Goal: Download file/media

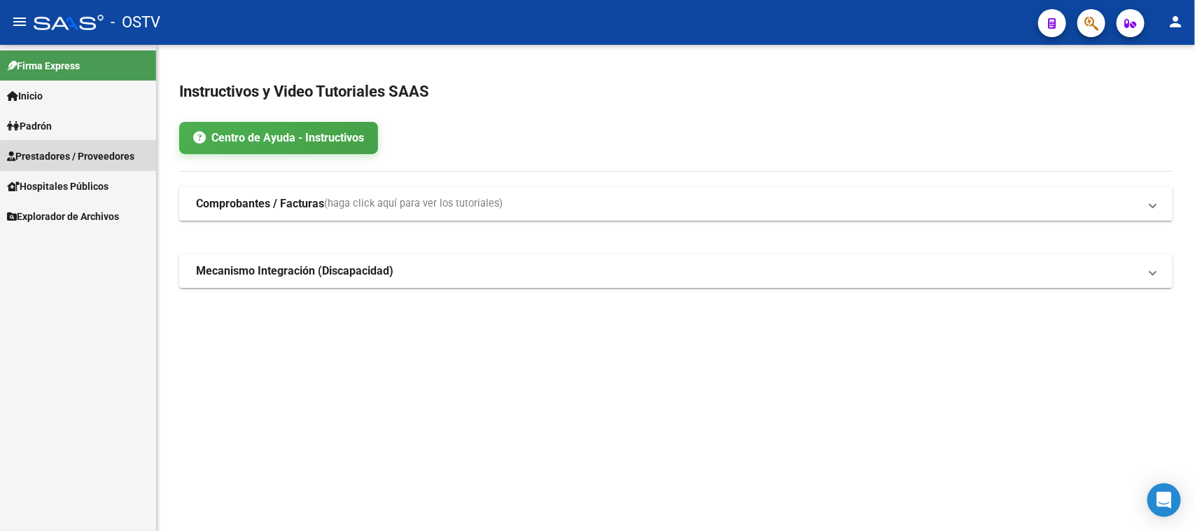
click at [93, 158] on span "Prestadores / Proveedores" at bounding box center [70, 155] width 127 height 15
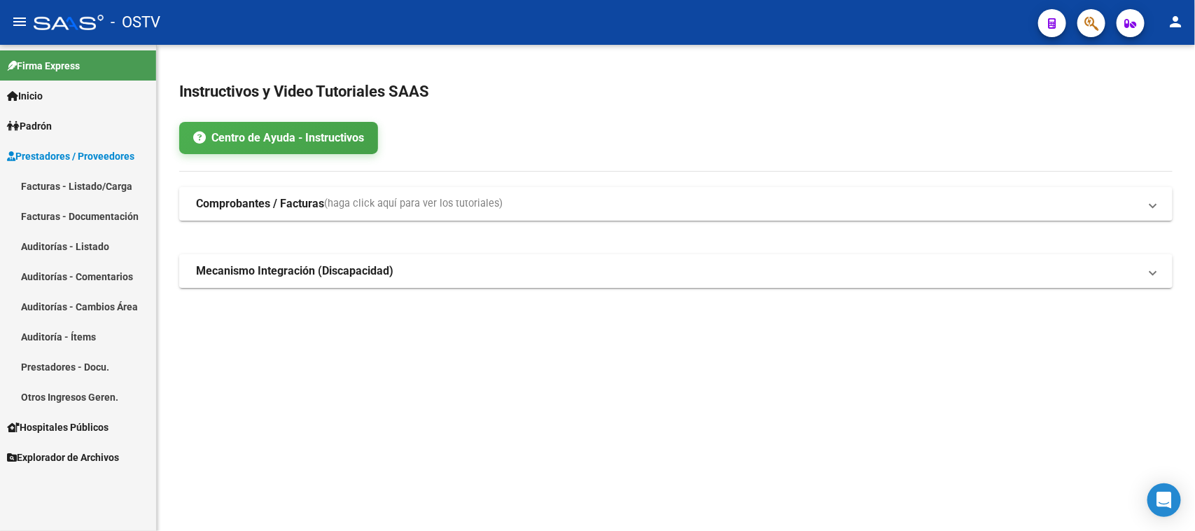
click at [99, 187] on link "Facturas - Listado/Carga" at bounding box center [78, 186] width 156 height 30
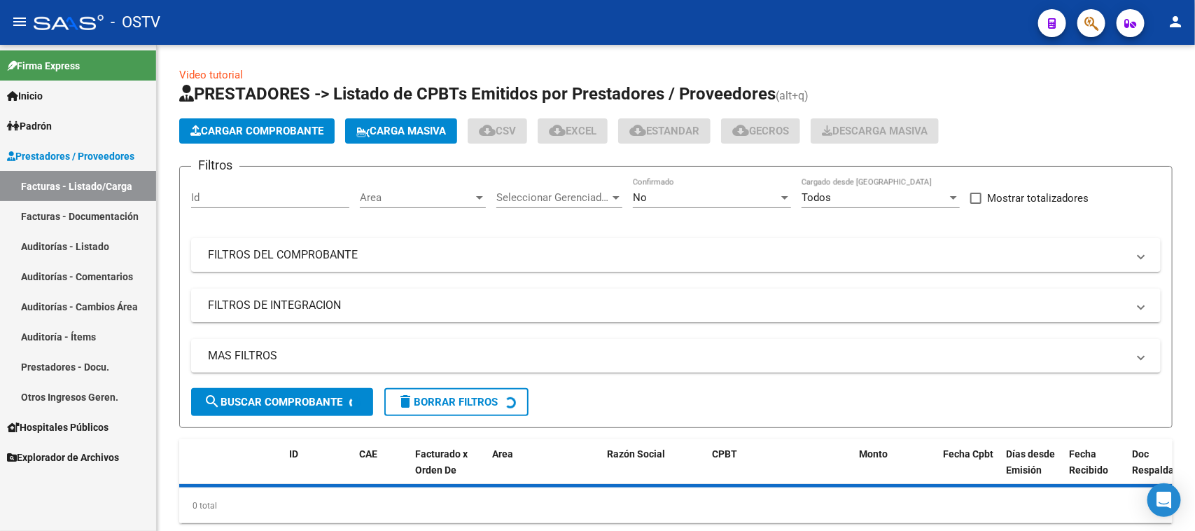
click at [667, 200] on div "No" at bounding box center [706, 197] width 146 height 13
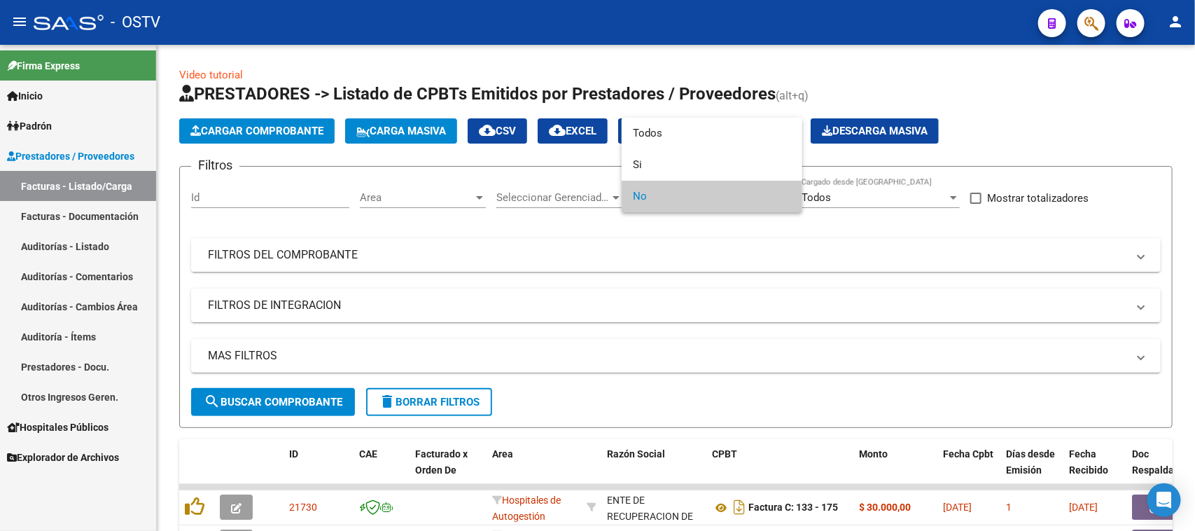
click at [403, 204] on div at bounding box center [597, 265] width 1195 height 531
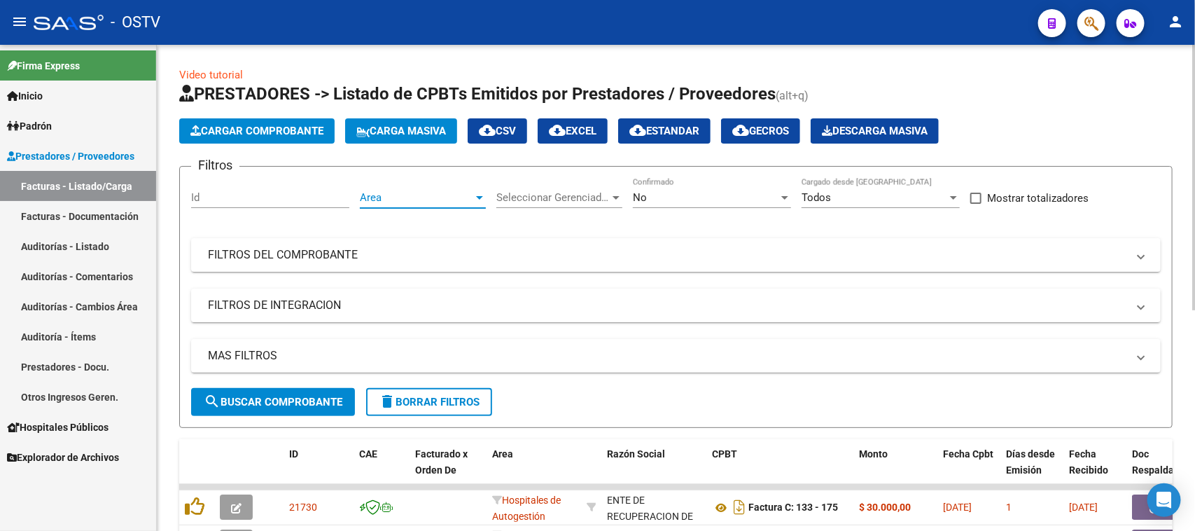
click at [403, 196] on span "Area" at bounding box center [416, 197] width 113 height 13
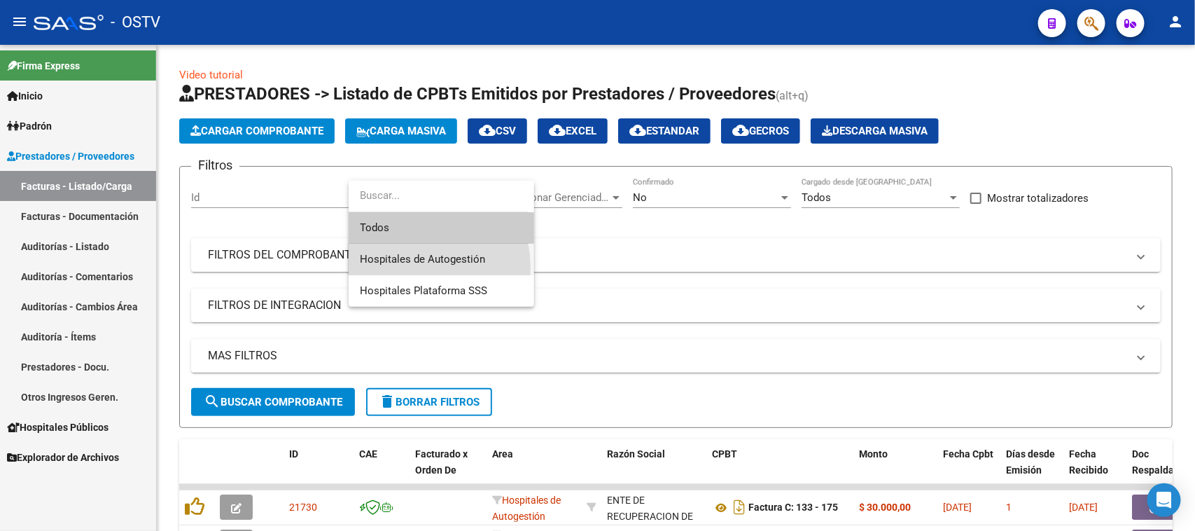
click at [403, 268] on span "Hospitales de Autogestión" at bounding box center [441, 260] width 163 height 32
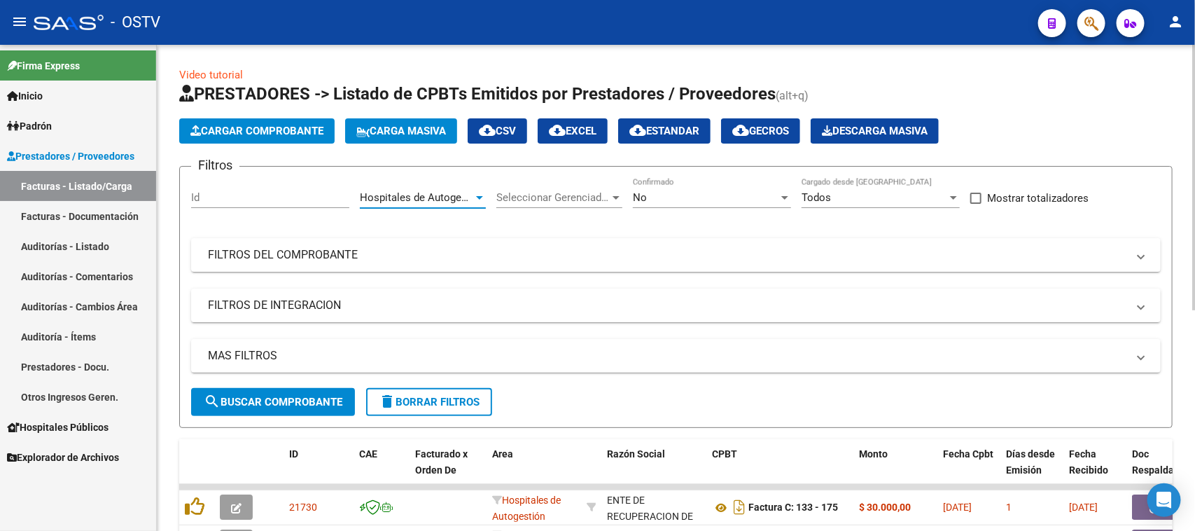
click at [282, 404] on span "search Buscar Comprobante" at bounding box center [273, 402] width 139 height 13
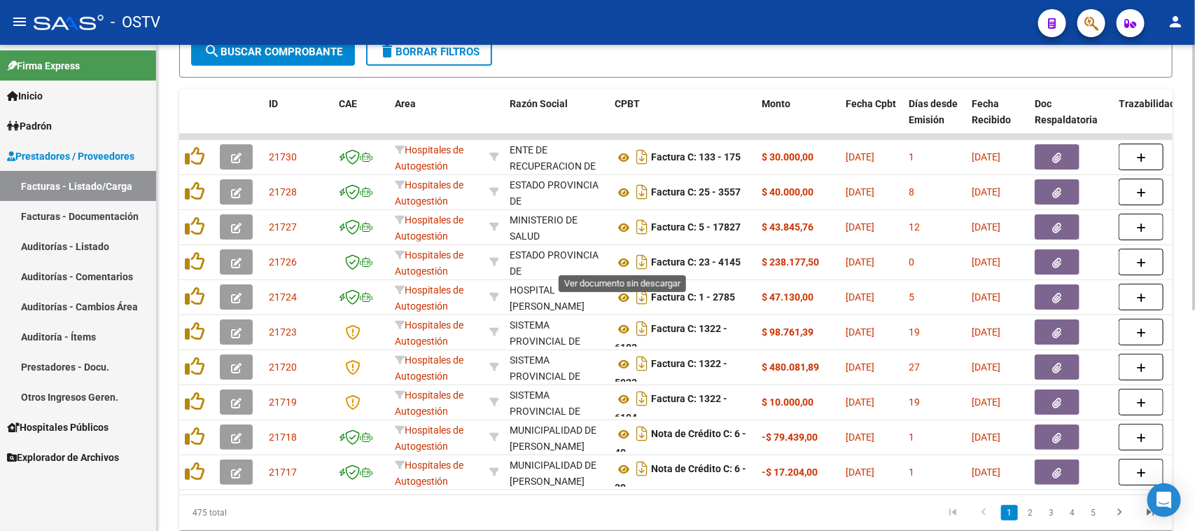
scroll to position [406, 0]
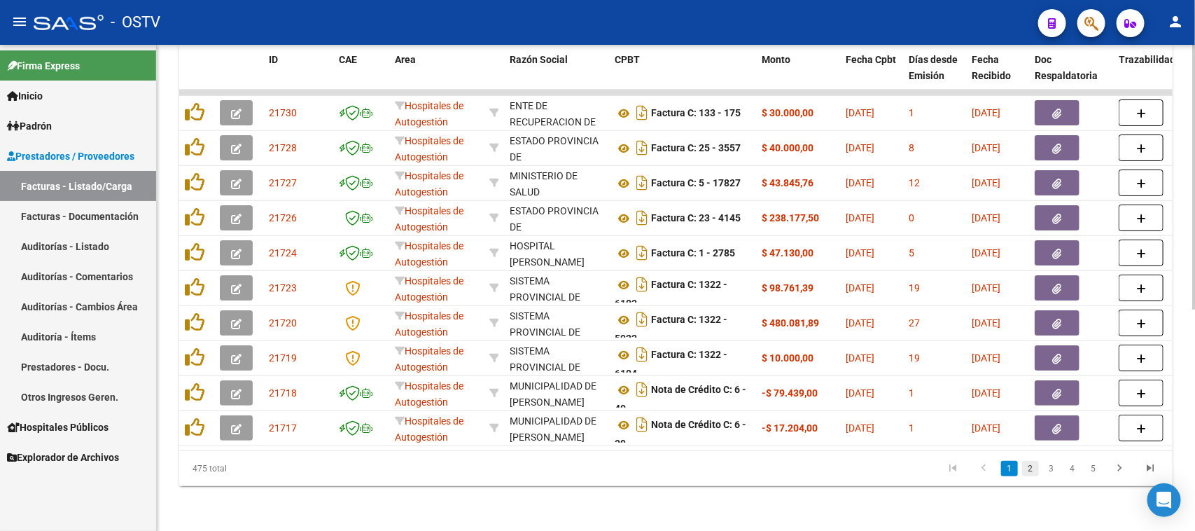
click at [1036, 469] on link "2" at bounding box center [1030, 468] width 17 height 15
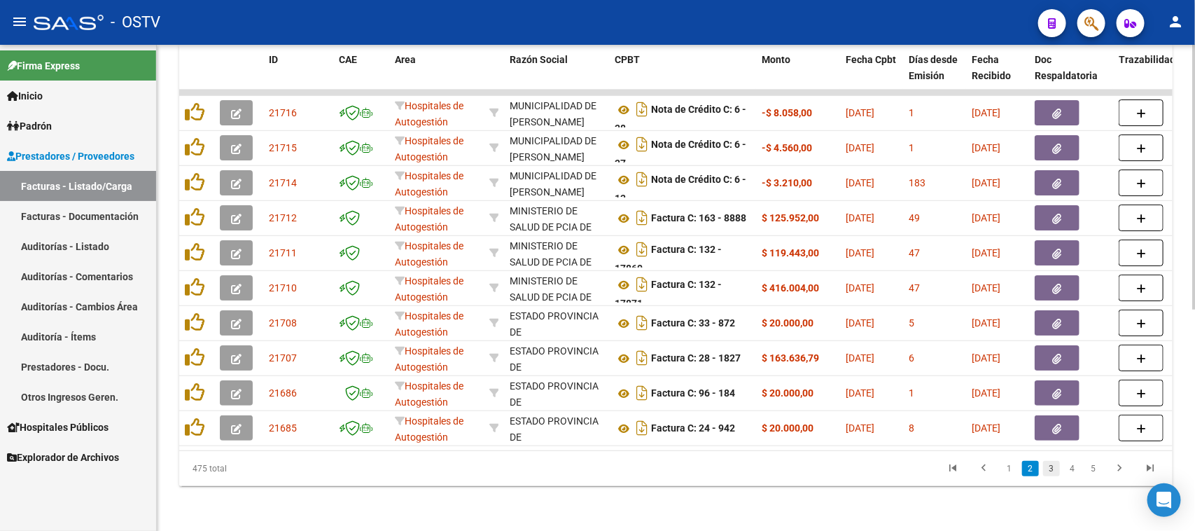
click at [1059, 468] on link "3" at bounding box center [1051, 468] width 17 height 15
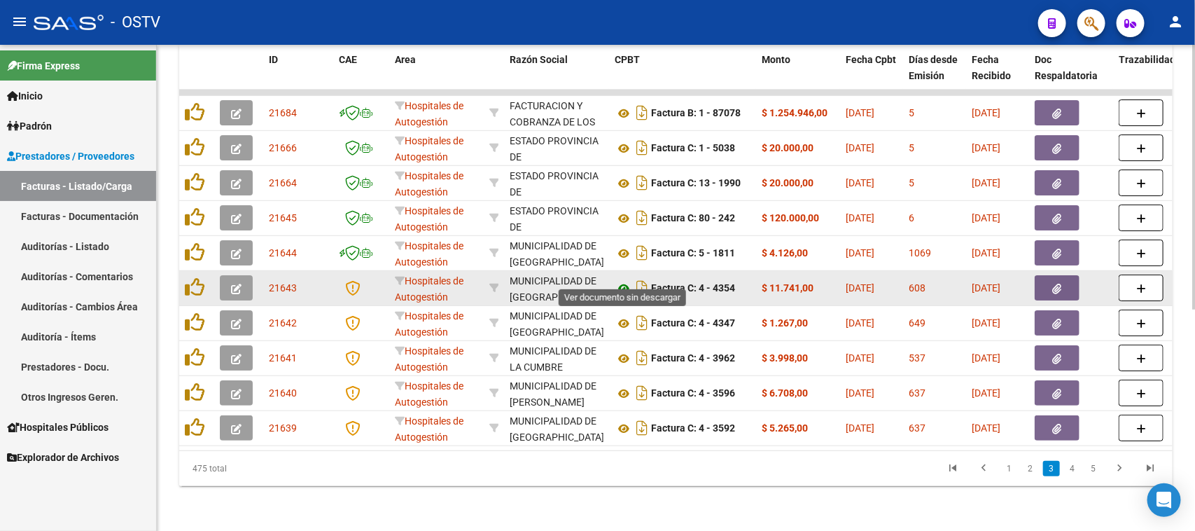
click at [622, 280] on icon at bounding box center [624, 288] width 18 height 17
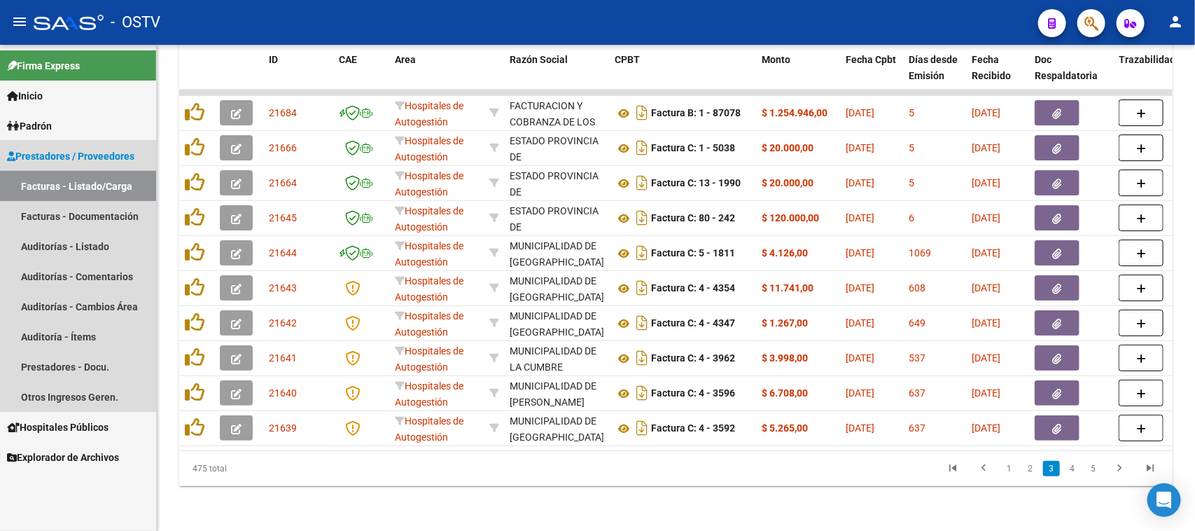
click at [103, 183] on link "Facturas - Listado/Carga" at bounding box center [78, 186] width 156 height 30
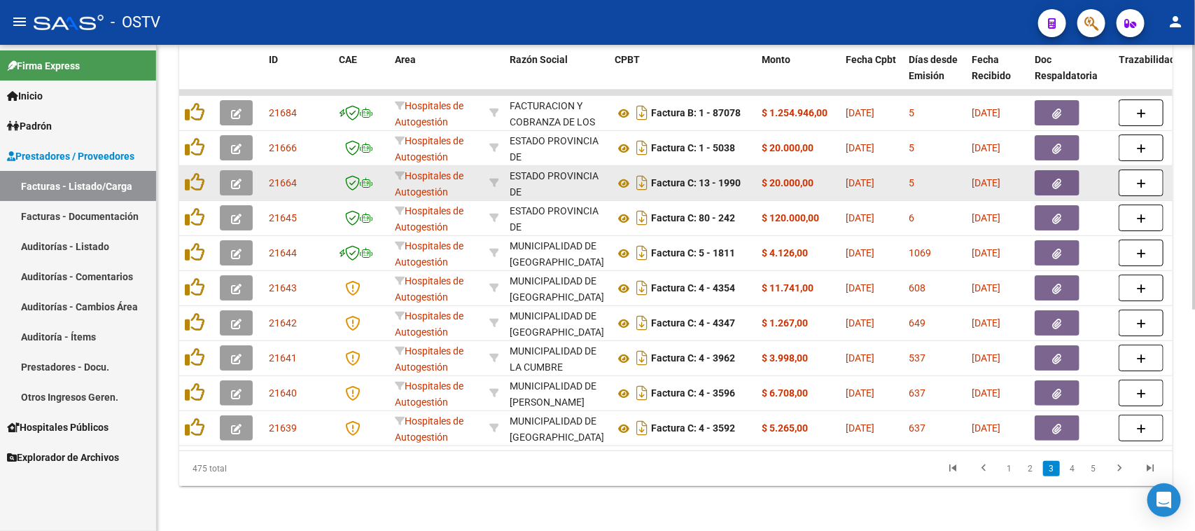
scroll to position [0, 0]
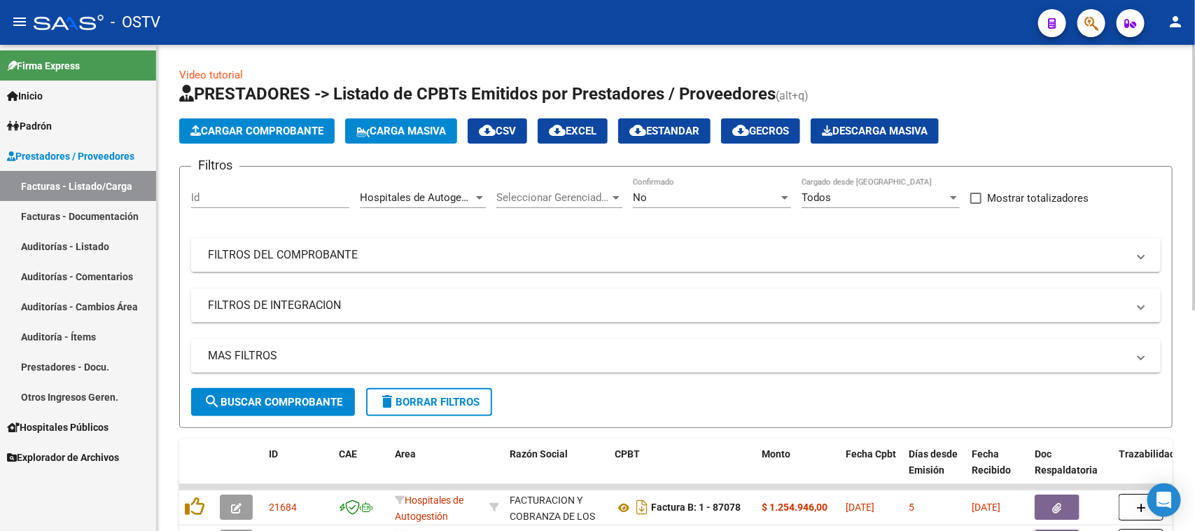
click at [684, 195] on div "No" at bounding box center [706, 197] width 146 height 13
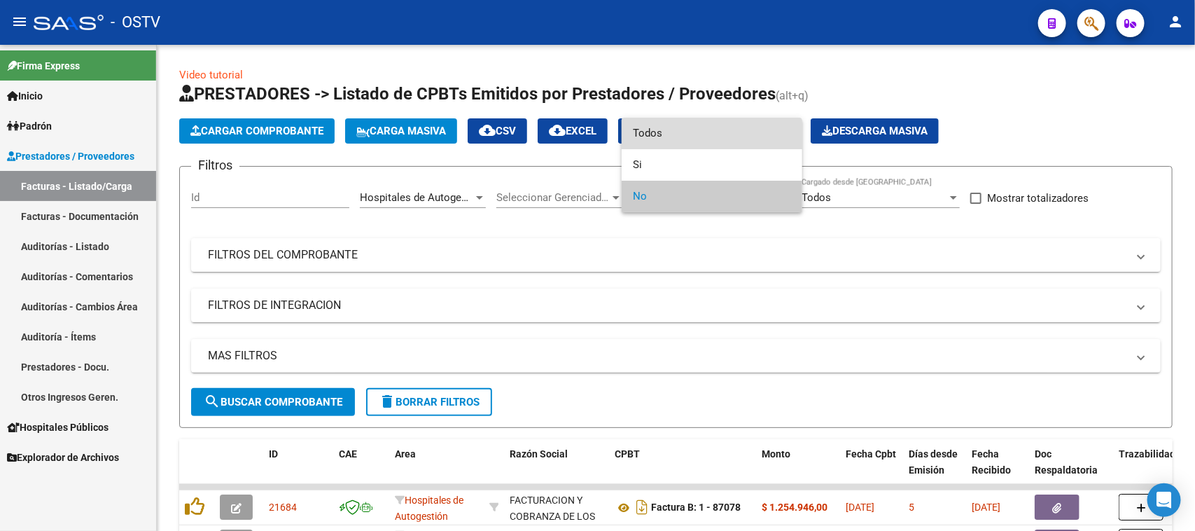
click at [685, 137] on span "Todos" at bounding box center [712, 134] width 158 height 32
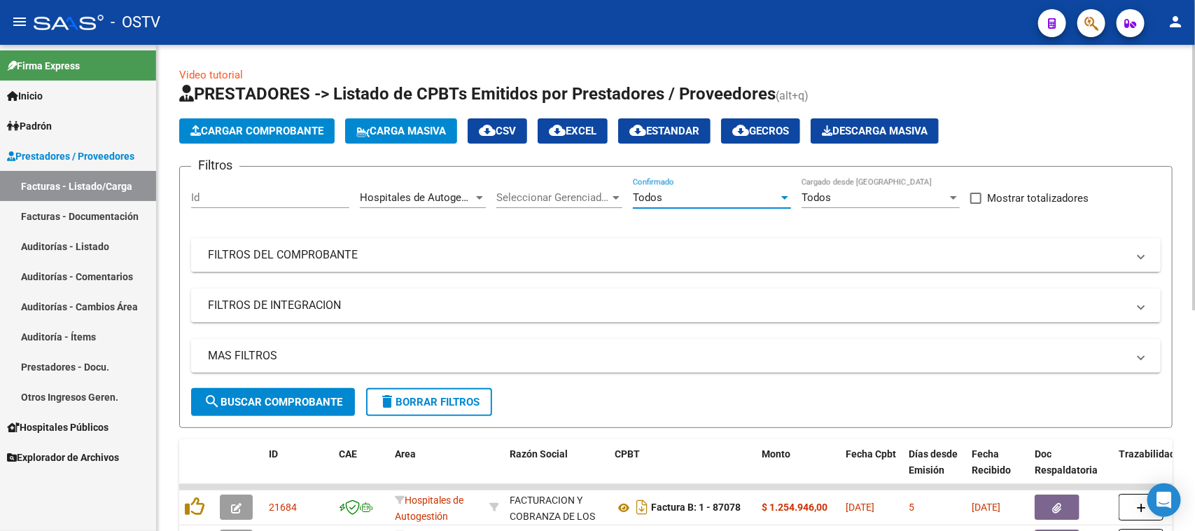
click at [497, 257] on mat-panel-title "FILTROS DEL COMPROBANTE" at bounding box center [668, 254] width 920 height 15
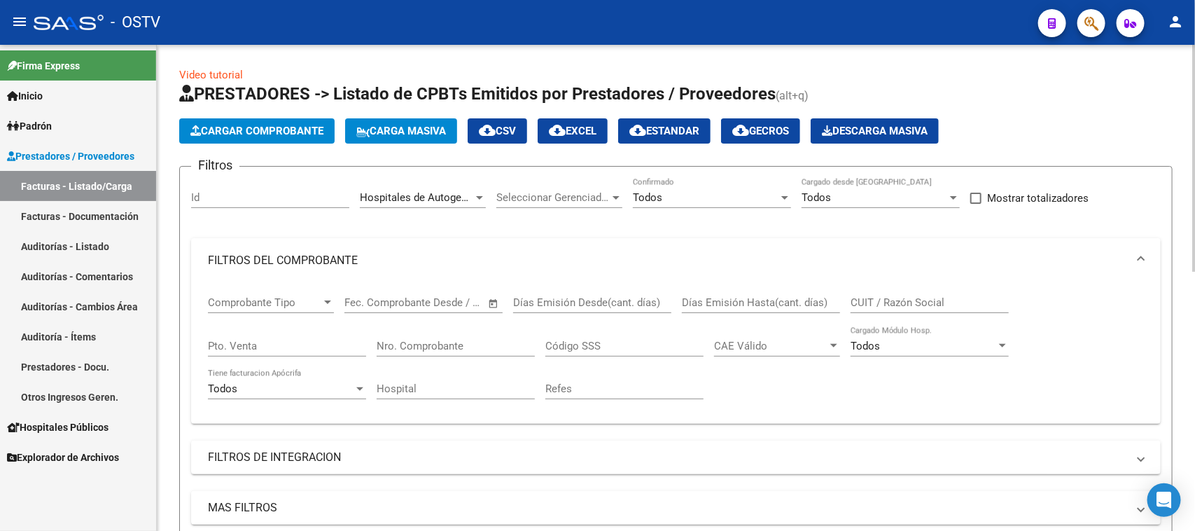
click at [306, 349] on input "Pto. Venta" at bounding box center [287, 346] width 158 height 13
type input "1502"
click at [400, 351] on div "Nro. Comprobante" at bounding box center [456, 341] width 158 height 30
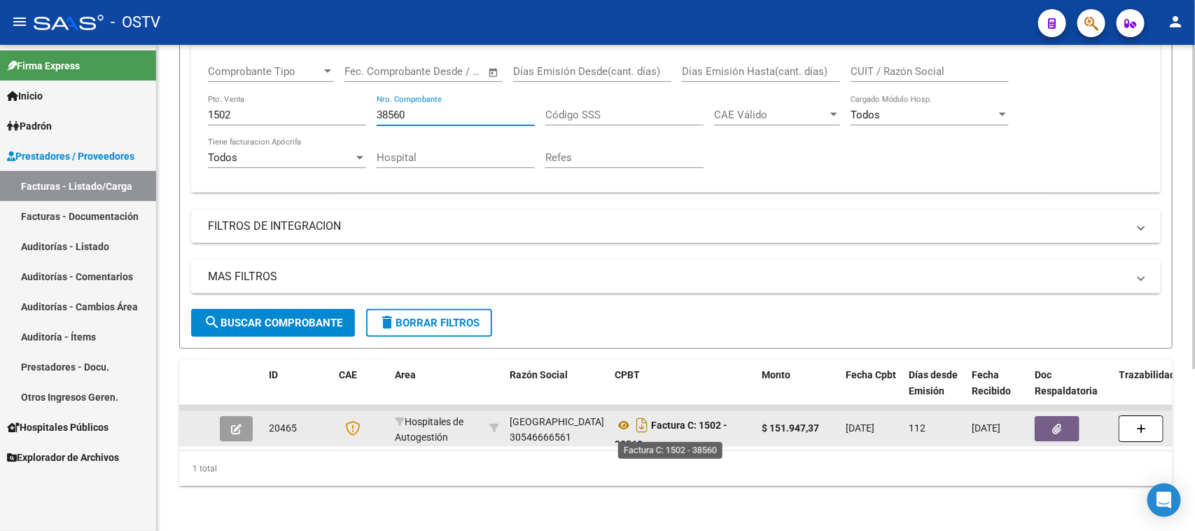
scroll to position [8, 0]
type input "38560"
click at [1062, 424] on icon "button" at bounding box center [1057, 429] width 9 height 11
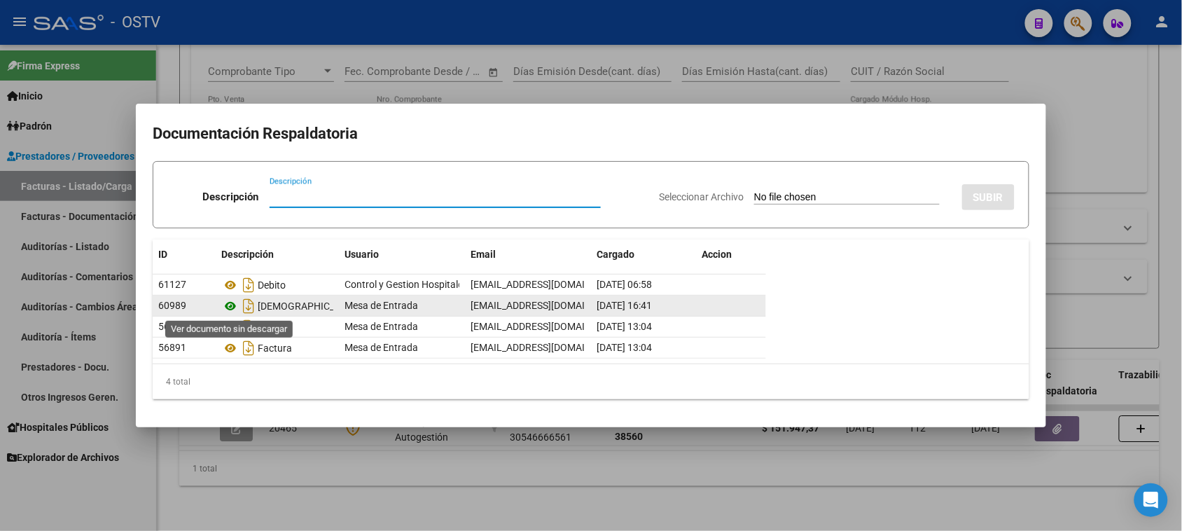
click at [230, 309] on icon at bounding box center [230, 306] width 18 height 17
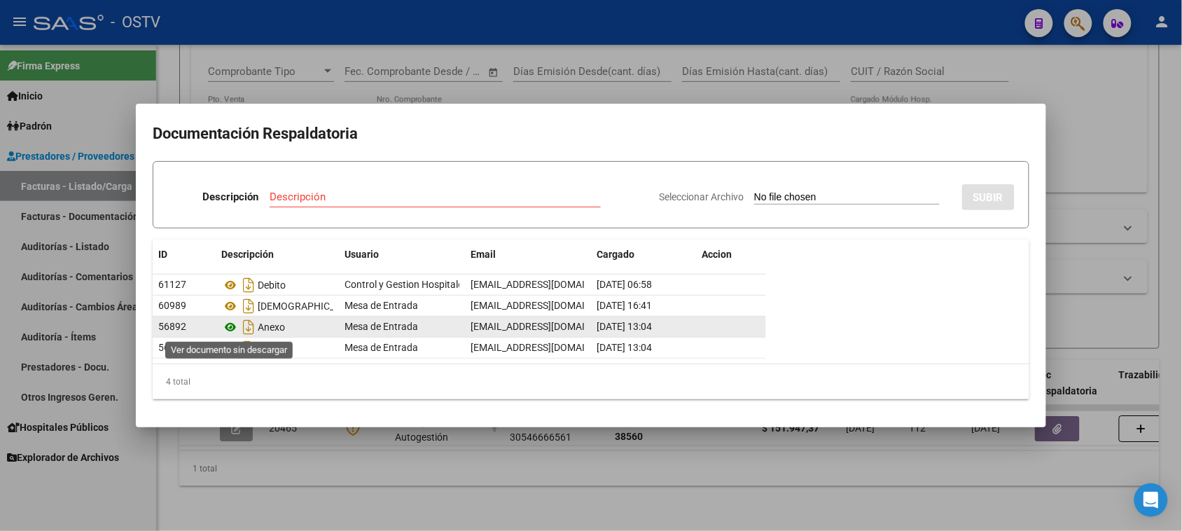
click at [232, 327] on icon at bounding box center [230, 327] width 18 height 17
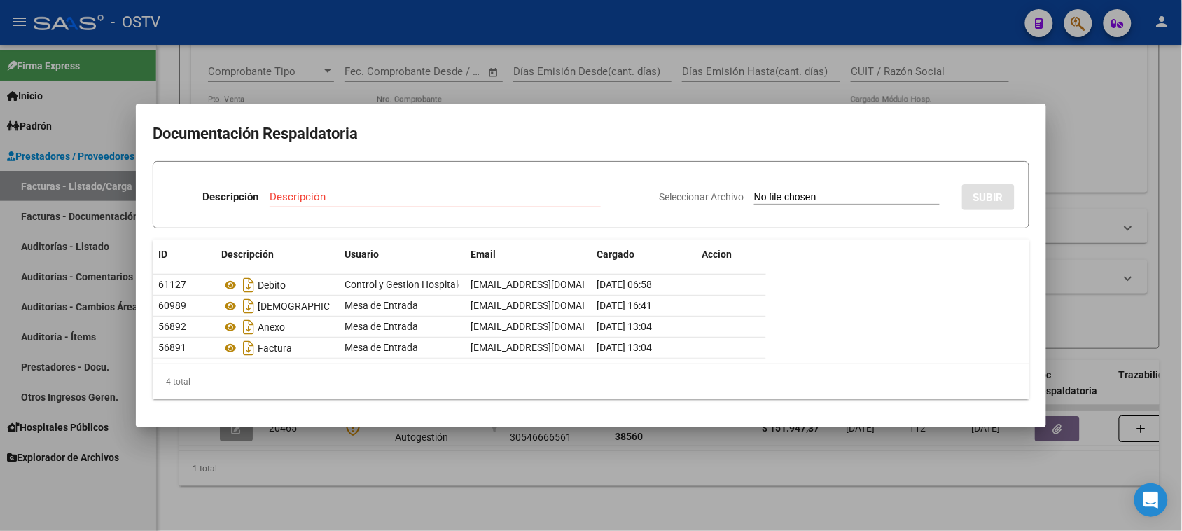
click at [467, 88] on div at bounding box center [591, 265] width 1182 height 531
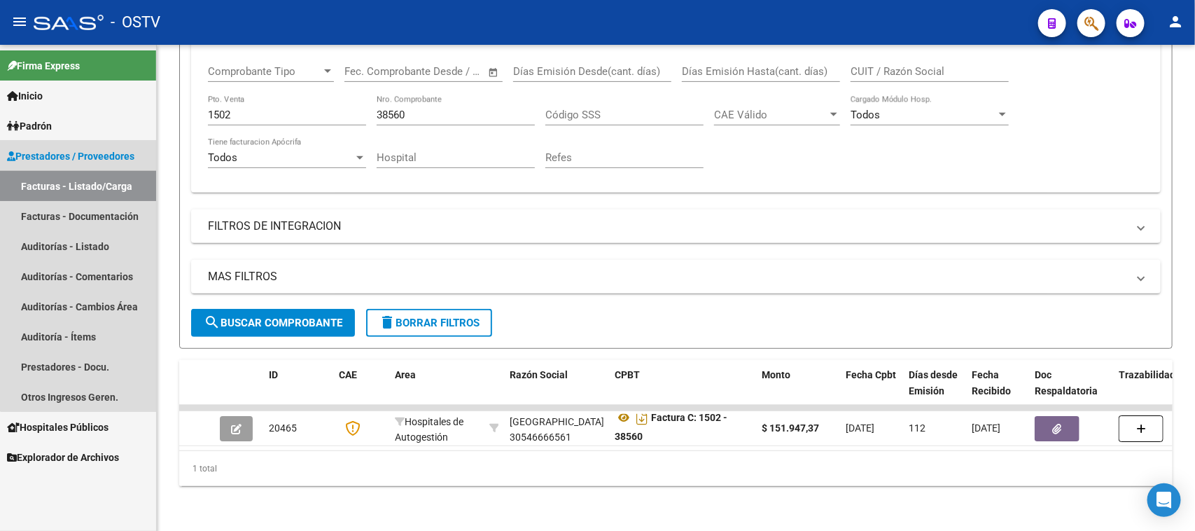
click at [96, 172] on link "Facturas - Listado/Carga" at bounding box center [78, 186] width 156 height 30
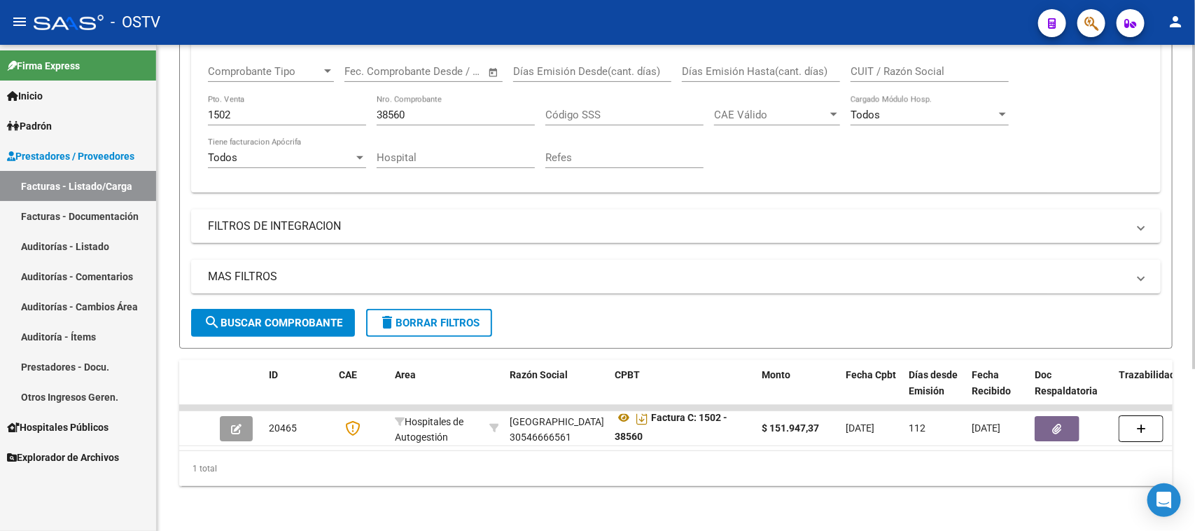
click at [420, 309] on button "delete Borrar Filtros" at bounding box center [429, 323] width 126 height 28
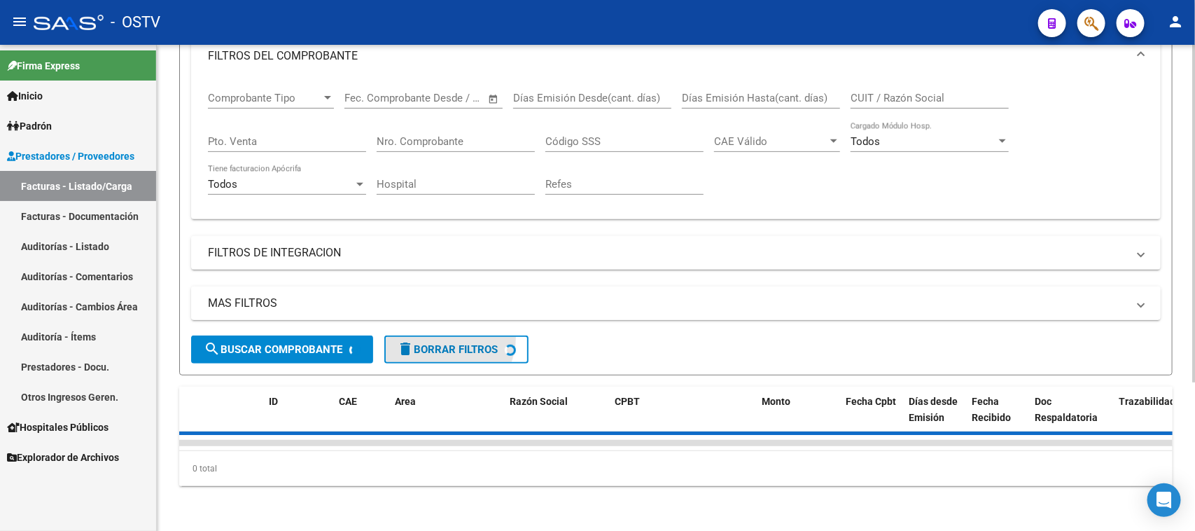
scroll to position [214, 0]
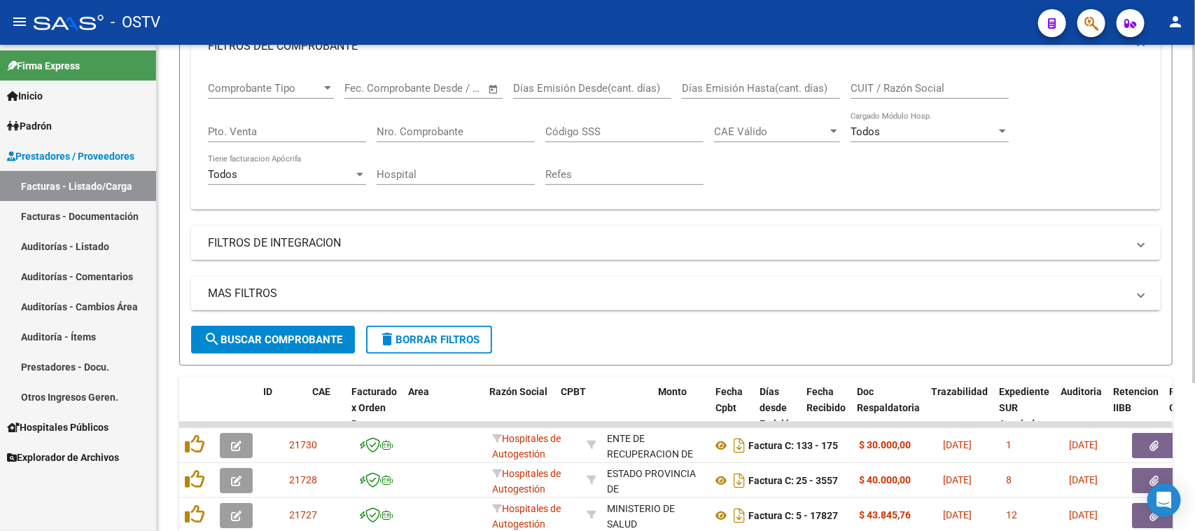
click at [440, 205] on div "Filtros Id Area Area Seleccionar Gerenciador Seleccionar Gerenciador No Confirm…" at bounding box center [676, 145] width 970 height 362
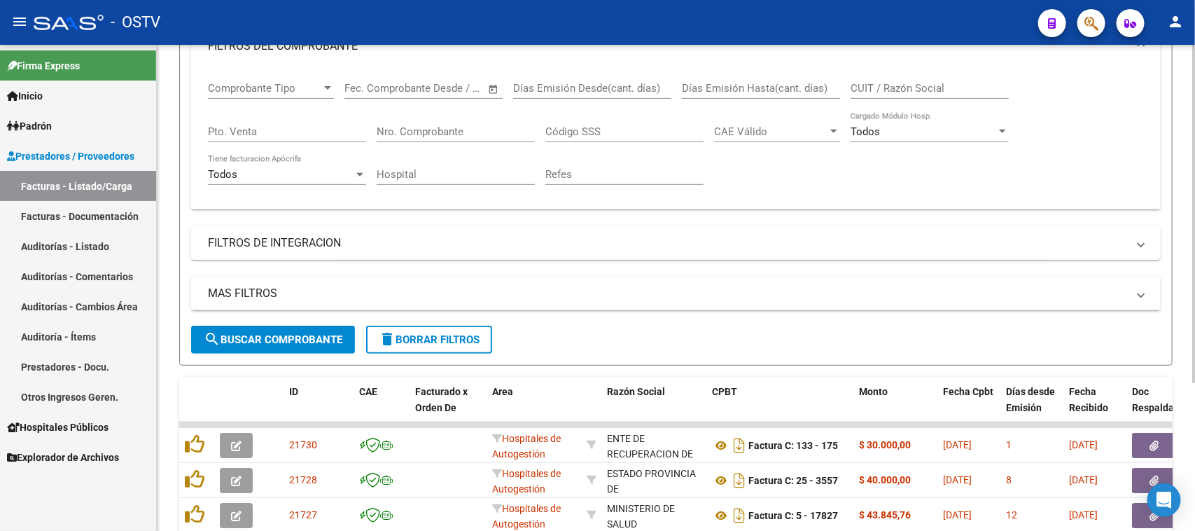
scroll to position [27, 0]
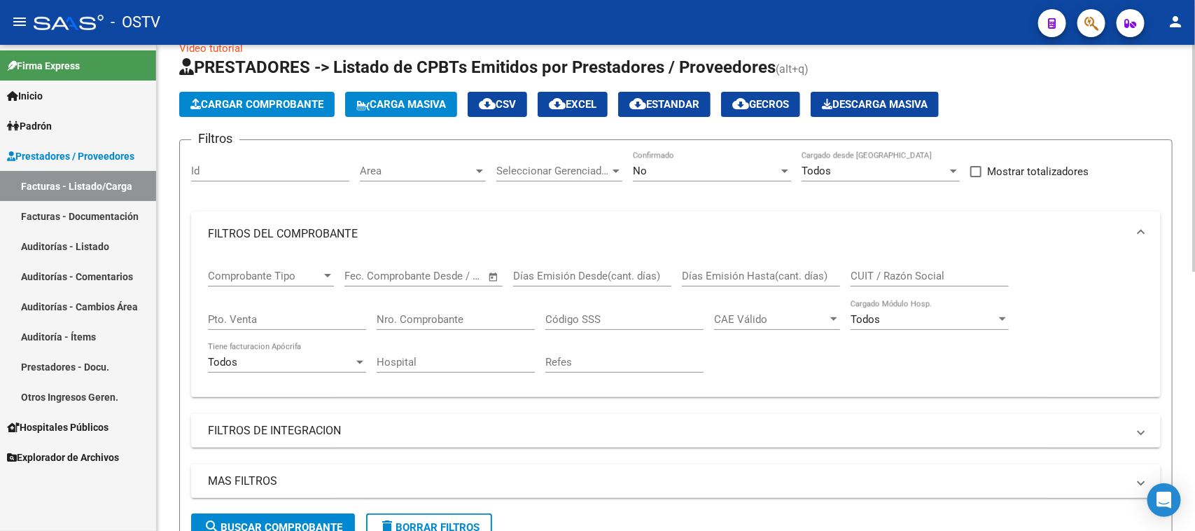
click at [440, 179] on div "Area Area" at bounding box center [423, 166] width 126 height 30
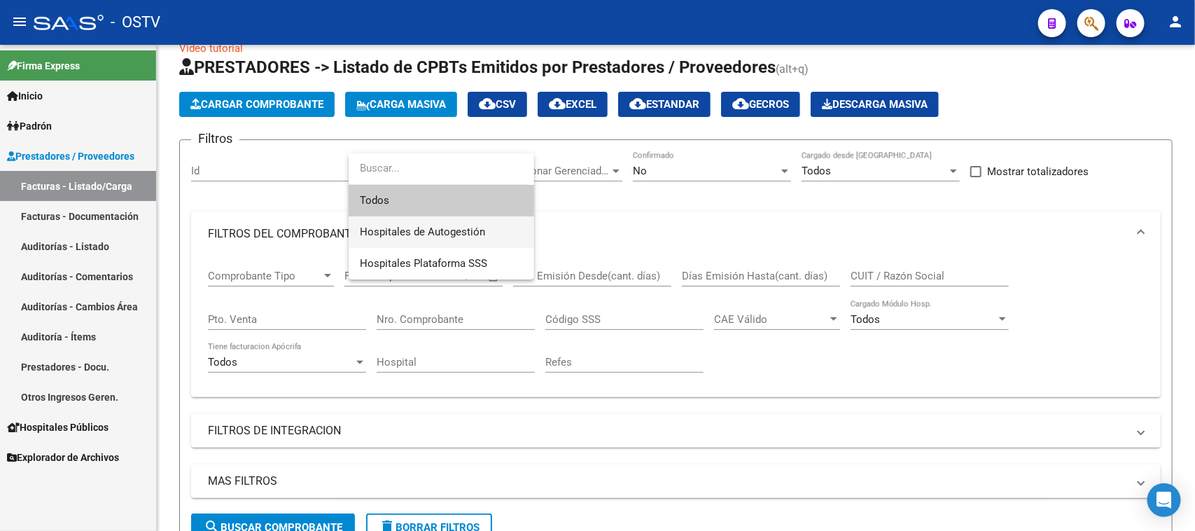
click at [442, 226] on span "Hospitales de Autogestión" at bounding box center [422, 232] width 125 height 13
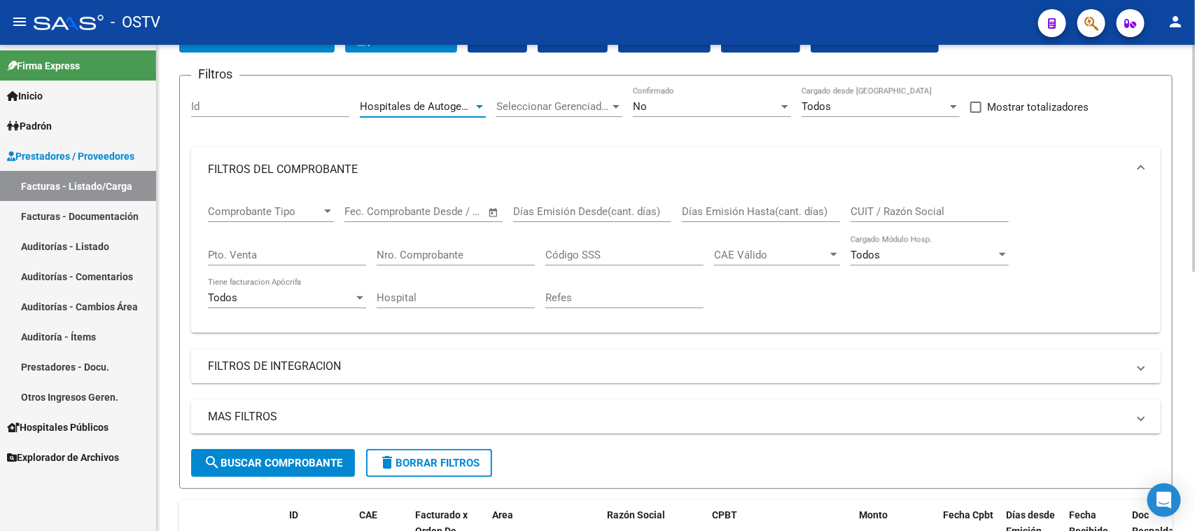
scroll to position [114, 0]
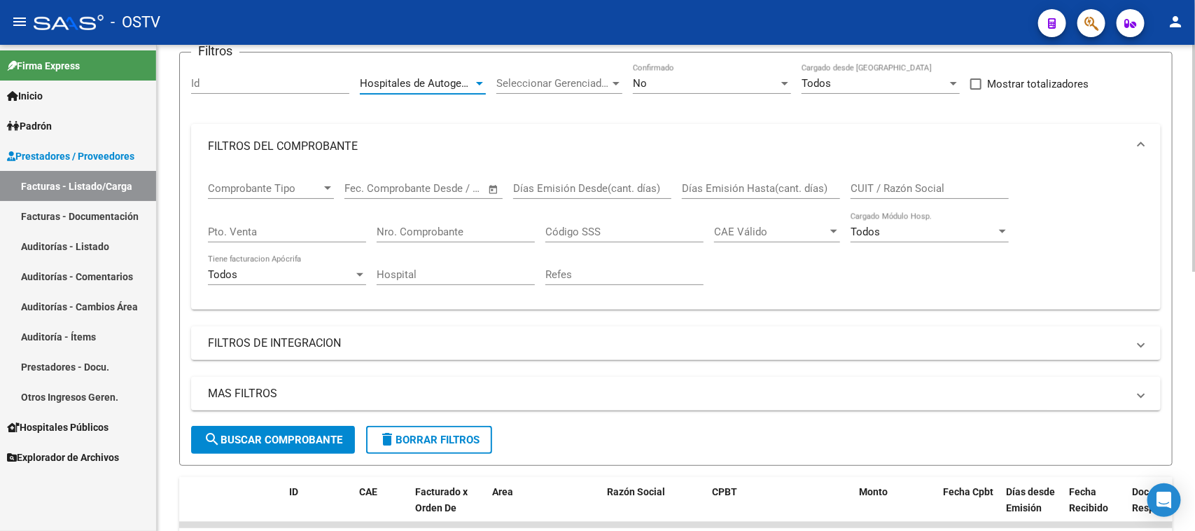
click at [312, 434] on span "search Buscar Comprobante" at bounding box center [273, 440] width 139 height 13
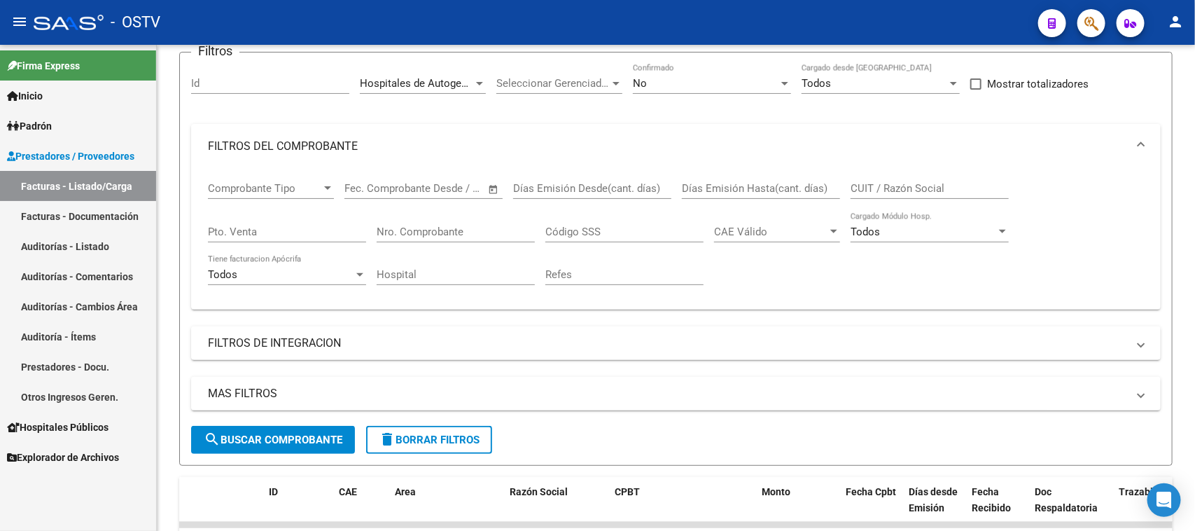
scroll to position [557, 0]
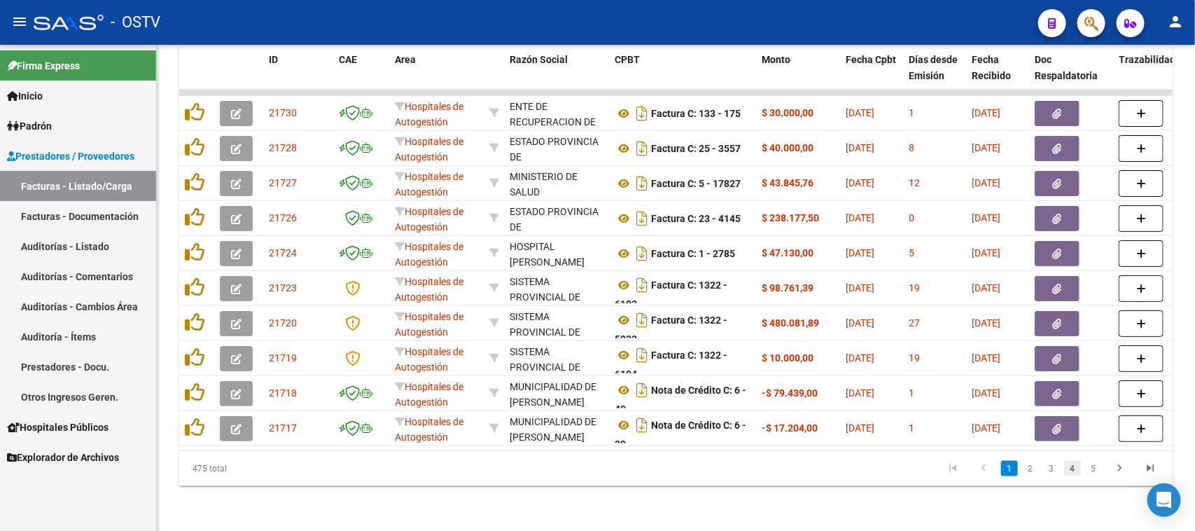
click at [1074, 466] on link "4" at bounding box center [1073, 468] width 17 height 15
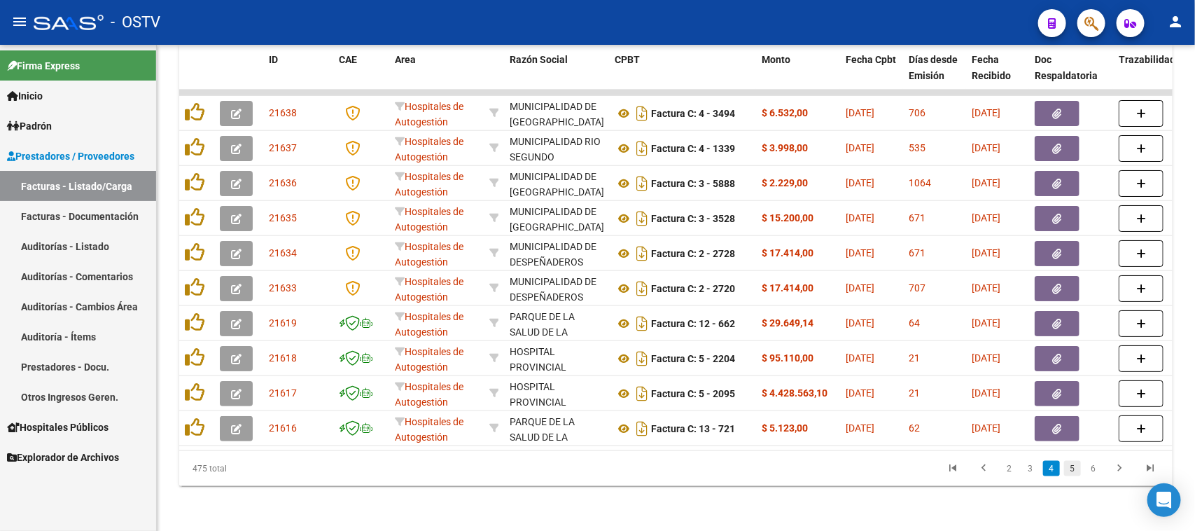
click at [1070, 471] on link "5" at bounding box center [1073, 468] width 17 height 15
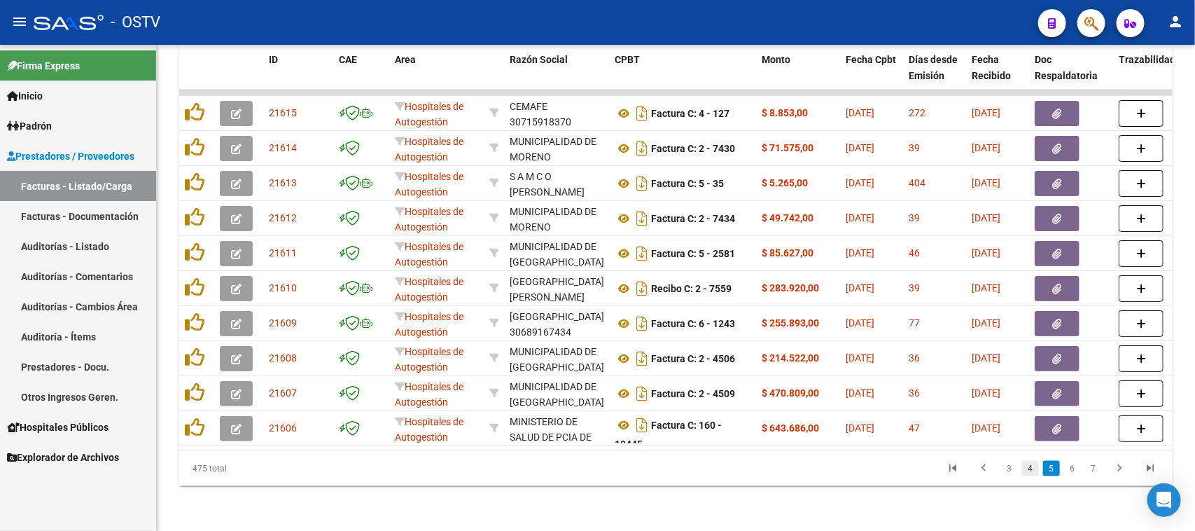
click at [1029, 468] on link "4" at bounding box center [1030, 468] width 17 height 15
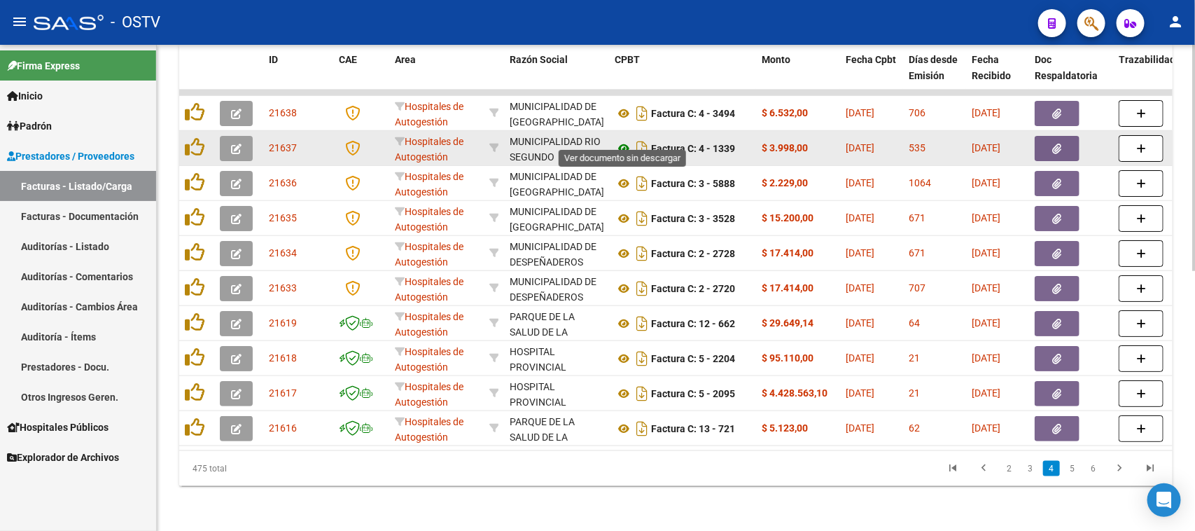
click at [623, 140] on icon at bounding box center [624, 148] width 18 height 17
click at [1050, 136] on button "button" at bounding box center [1057, 148] width 45 height 25
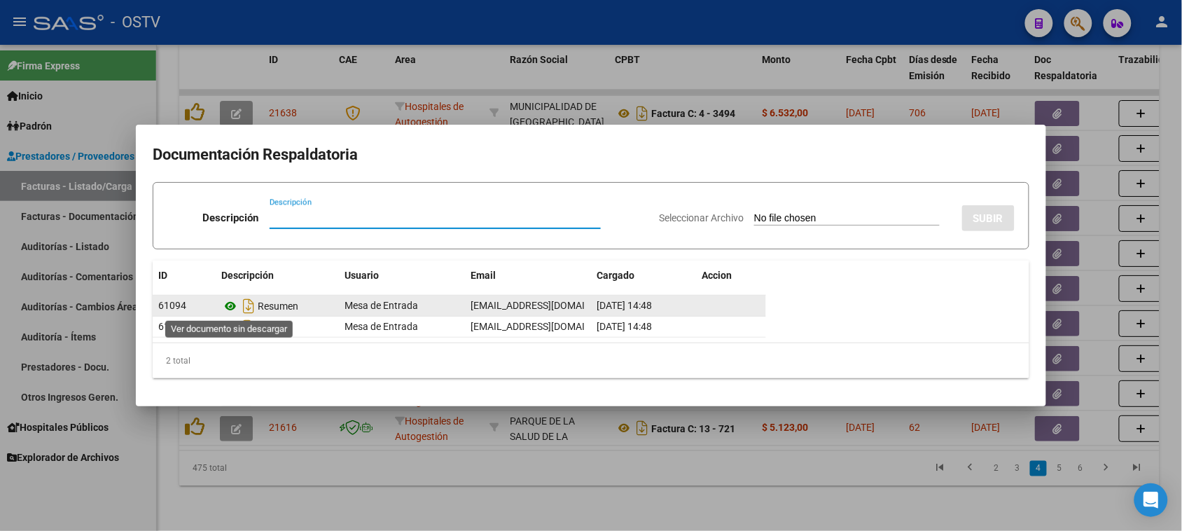
click at [229, 306] on icon at bounding box center [230, 306] width 18 height 17
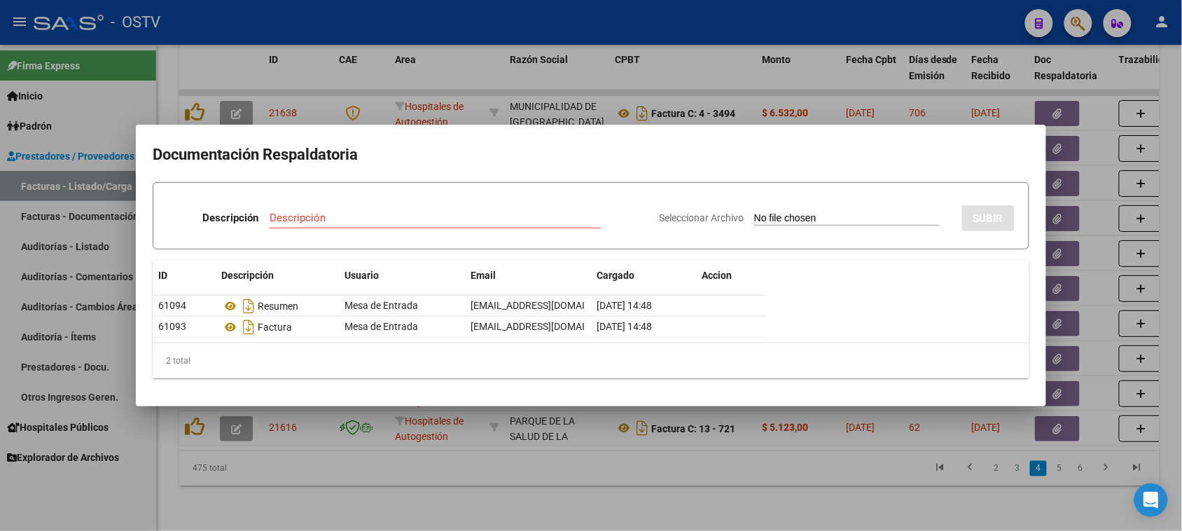
click at [386, 105] on div at bounding box center [591, 265] width 1182 height 531
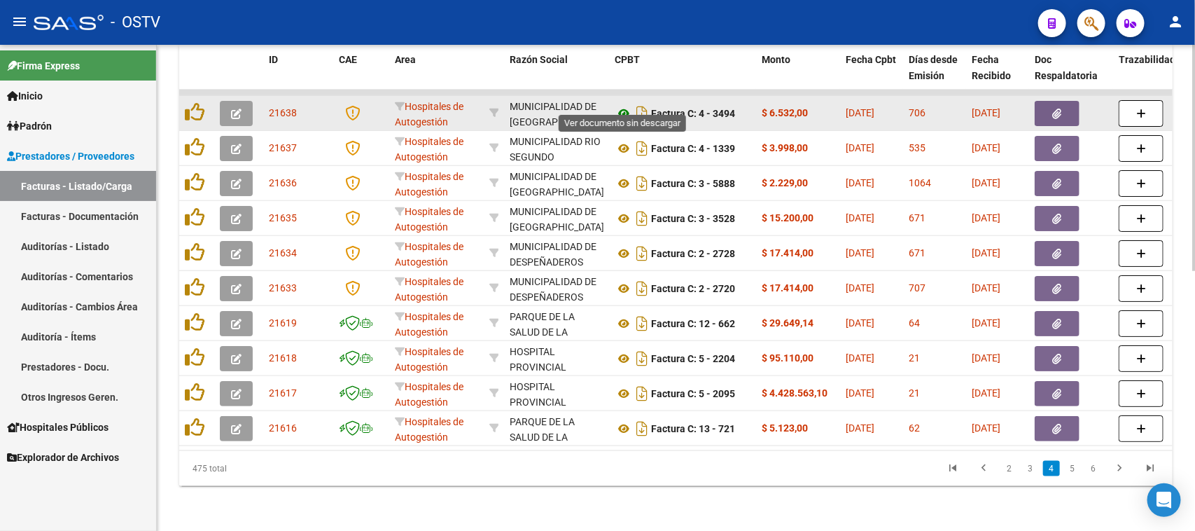
click at [627, 105] on icon at bounding box center [624, 113] width 18 height 17
click at [1048, 101] on button "button" at bounding box center [1057, 113] width 45 height 25
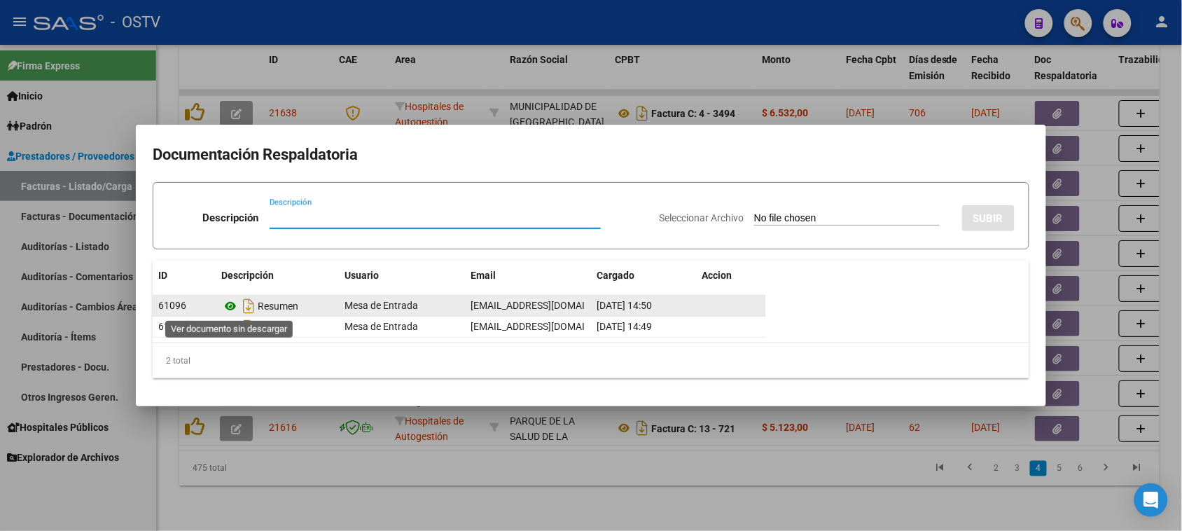
click at [233, 305] on icon at bounding box center [230, 306] width 18 height 17
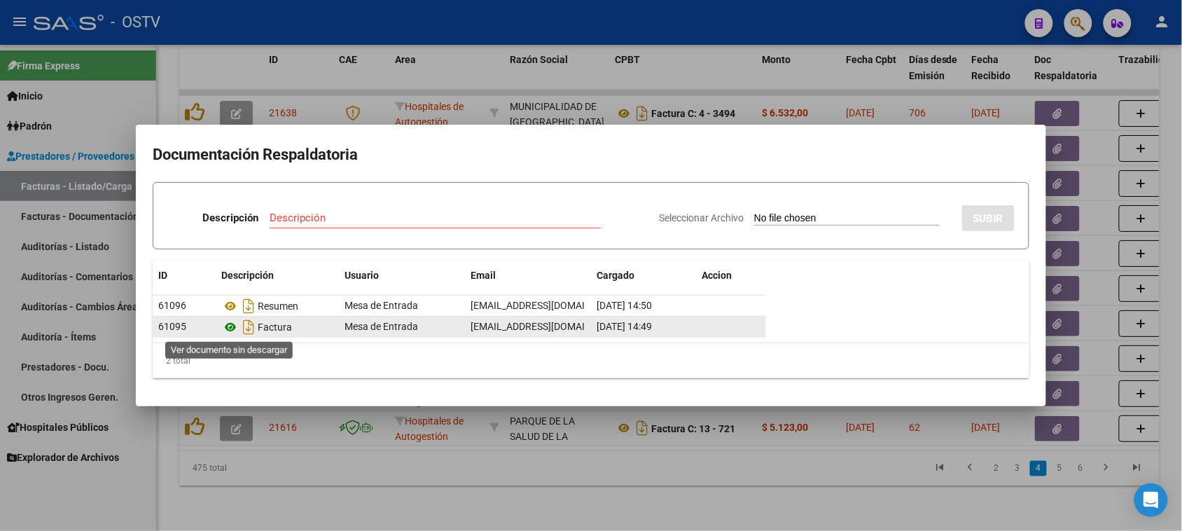
click at [231, 326] on icon at bounding box center [230, 327] width 18 height 17
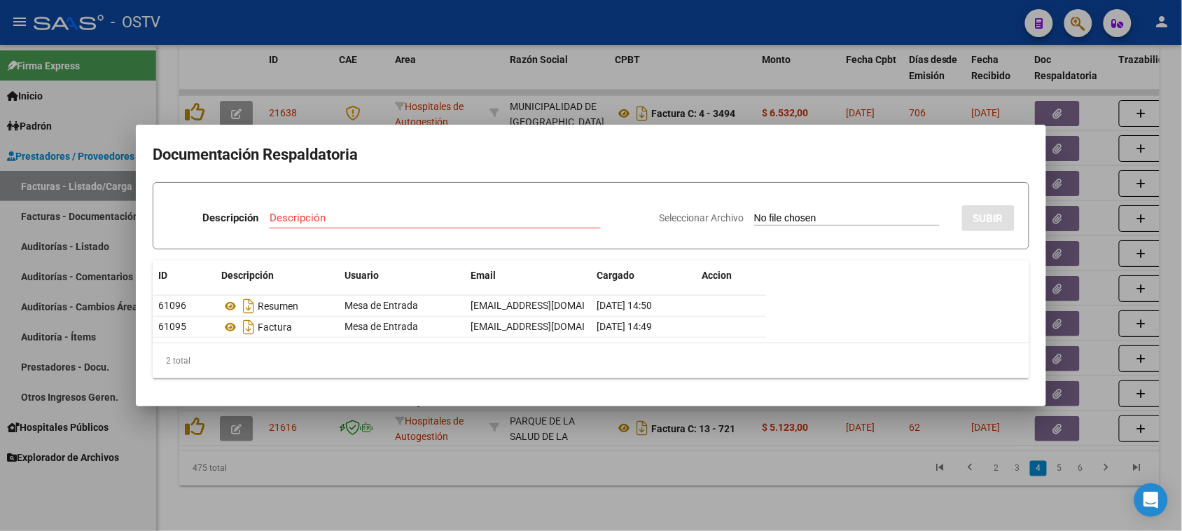
click at [602, 72] on div at bounding box center [591, 265] width 1182 height 531
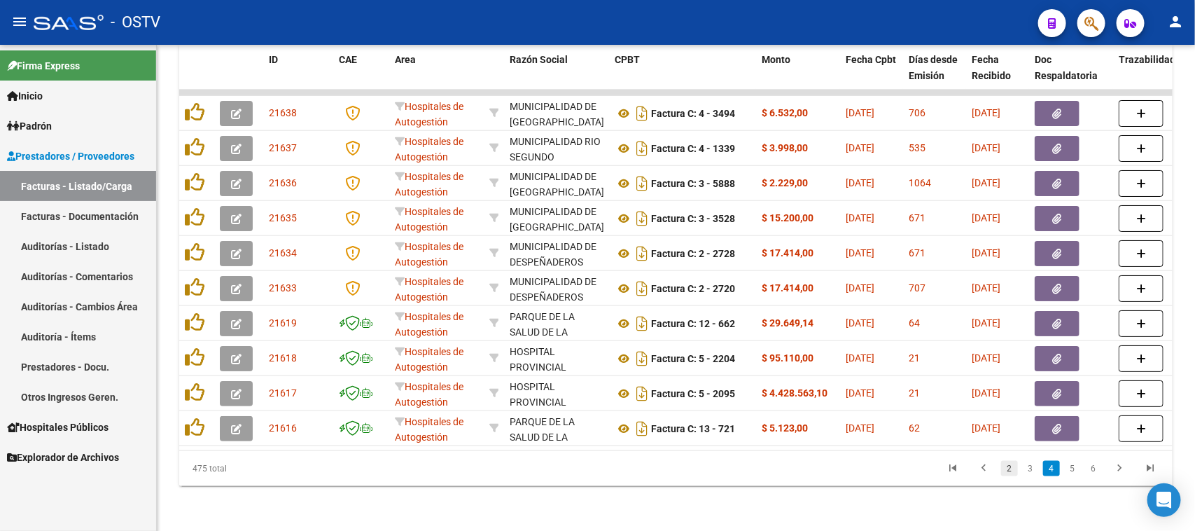
click at [1009, 471] on link "2" at bounding box center [1009, 468] width 17 height 15
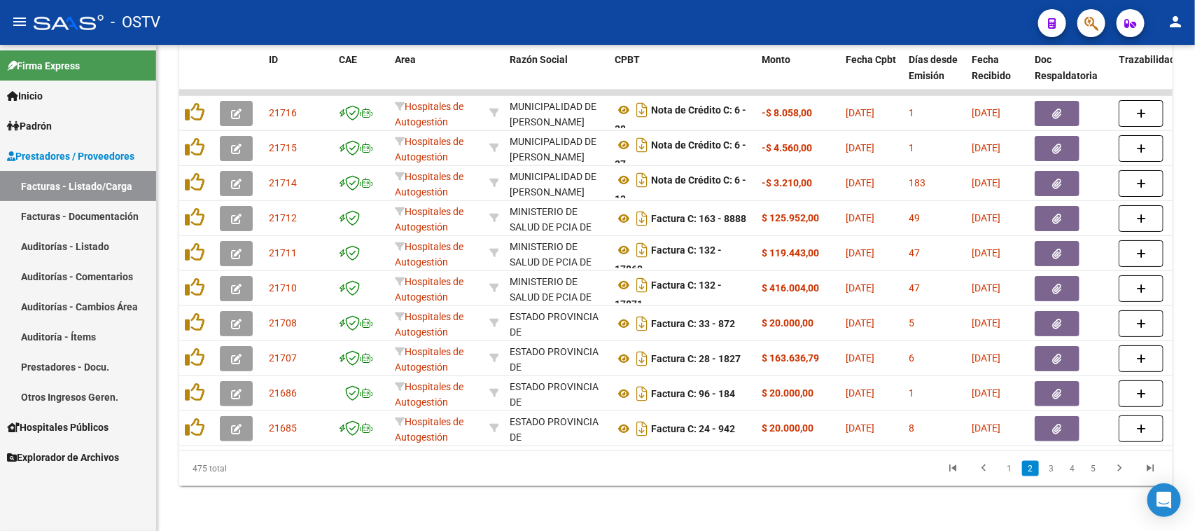
click at [74, 189] on link "Facturas - Listado/Carga" at bounding box center [78, 186] width 156 height 30
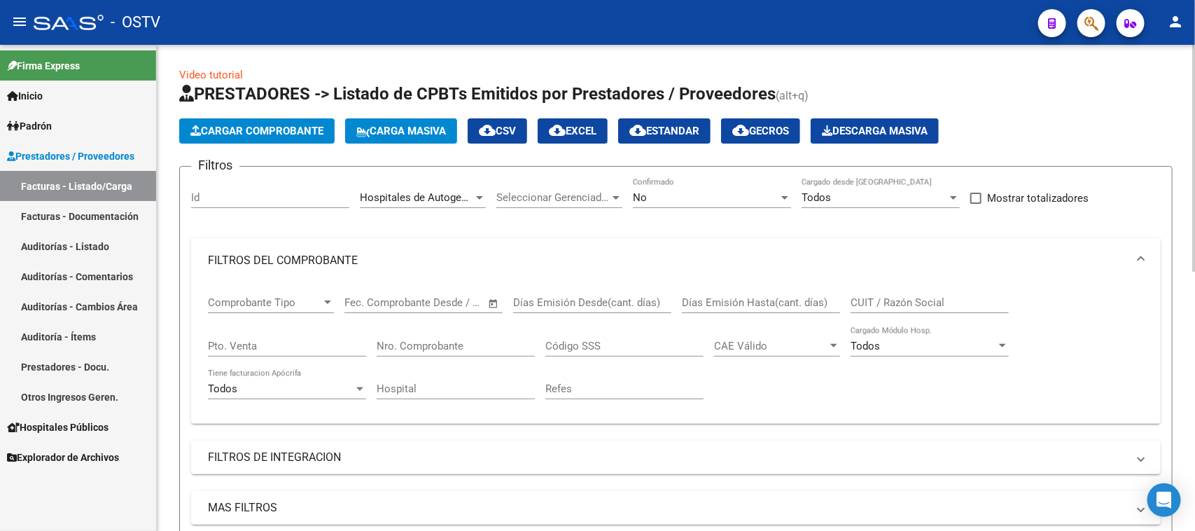
scroll to position [88, 0]
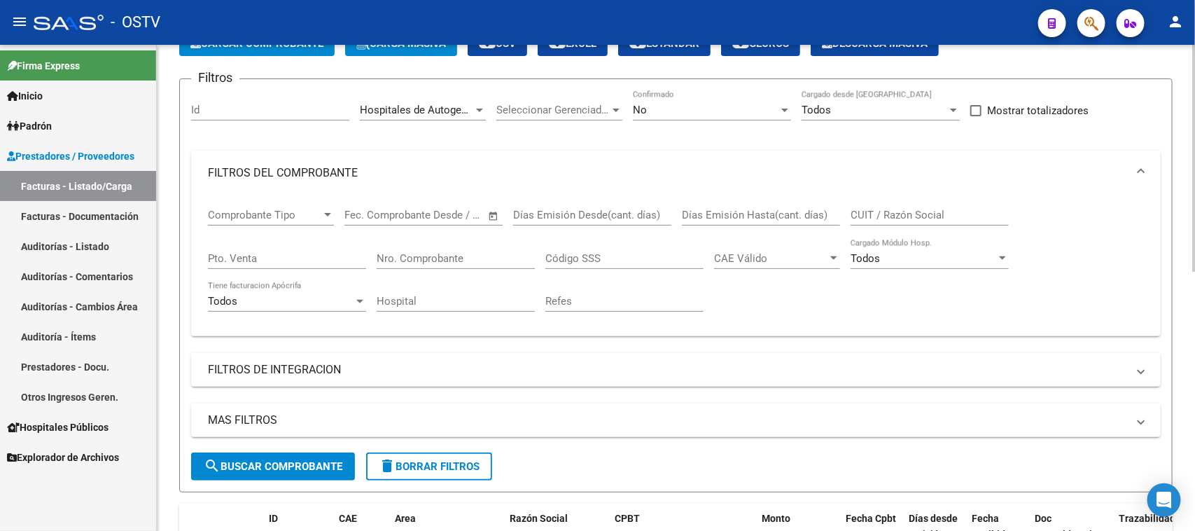
click at [413, 453] on button "delete Borrar Filtros" at bounding box center [429, 466] width 126 height 28
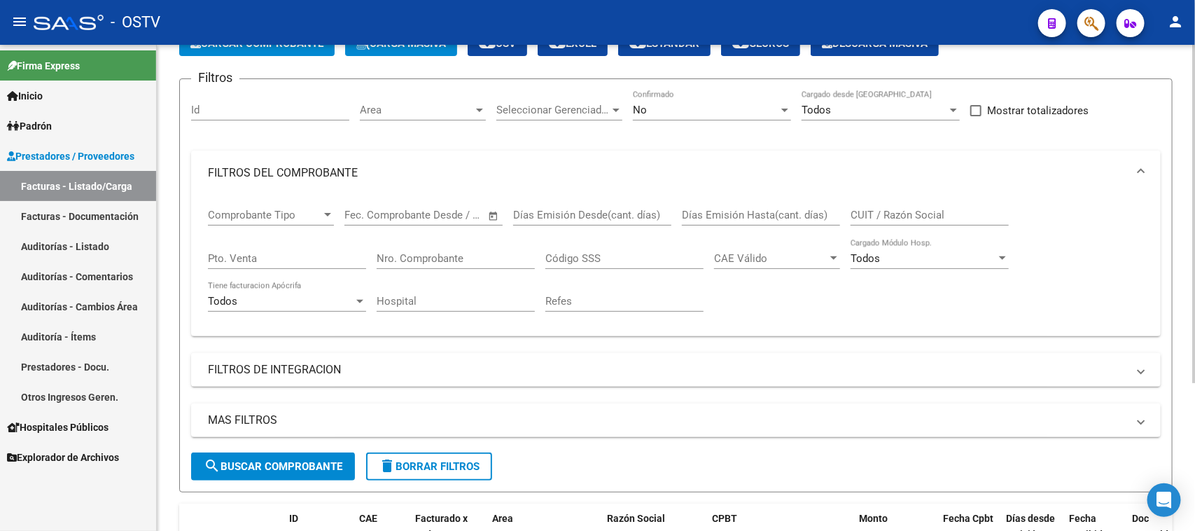
click at [688, 110] on div "No" at bounding box center [706, 110] width 146 height 13
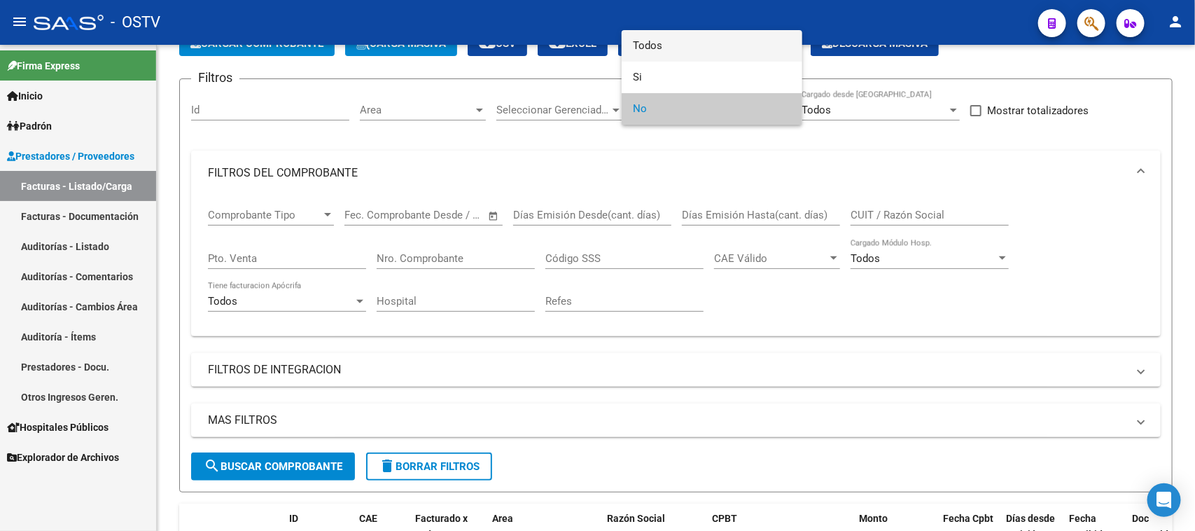
click at [688, 49] on span "Todos" at bounding box center [712, 46] width 158 height 32
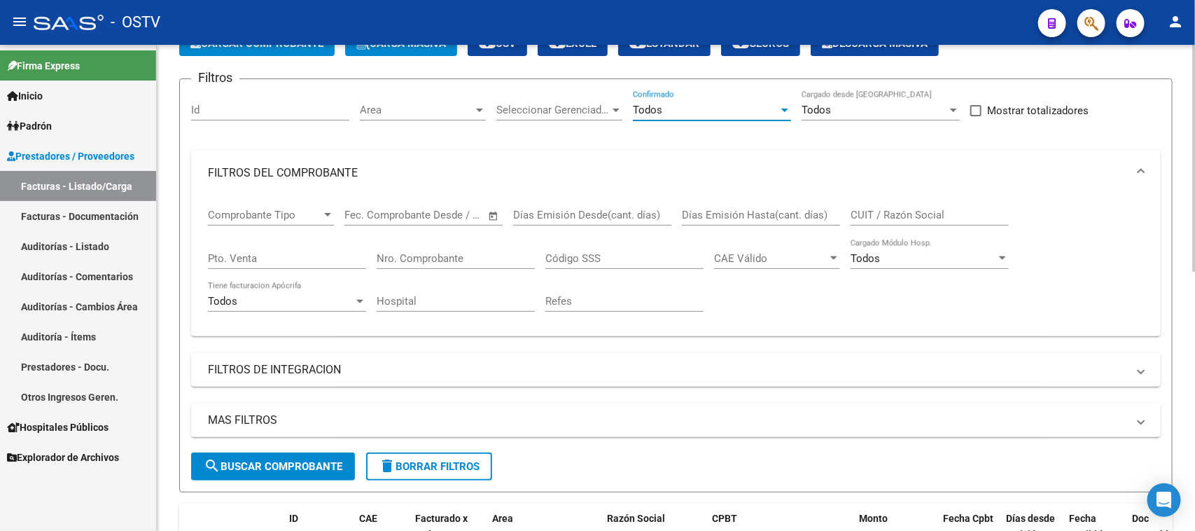
click at [442, 254] on input "Nro. Comprobante" at bounding box center [456, 258] width 158 height 13
type input "4734"
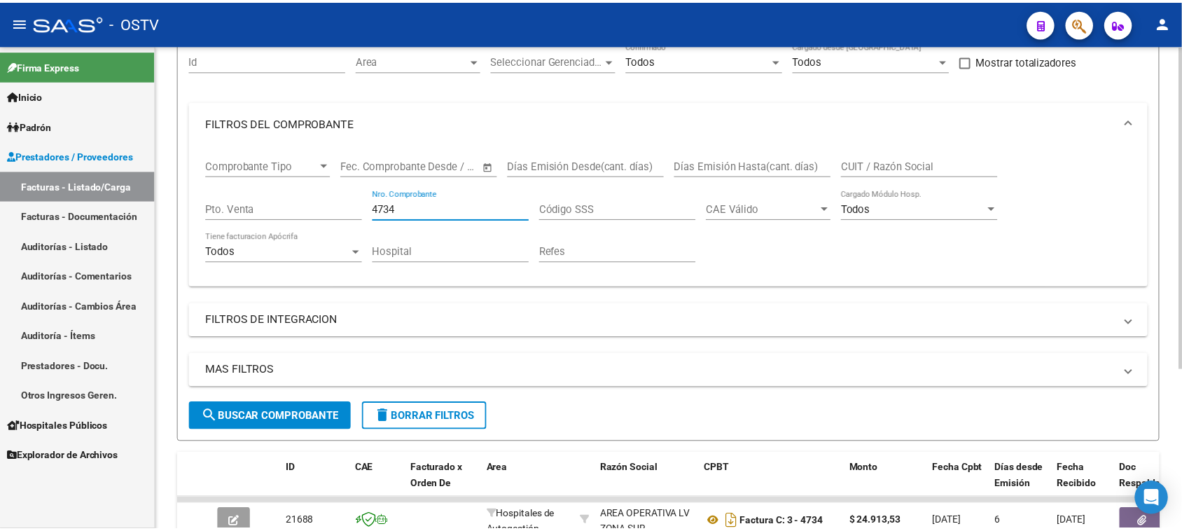
scroll to position [242, 0]
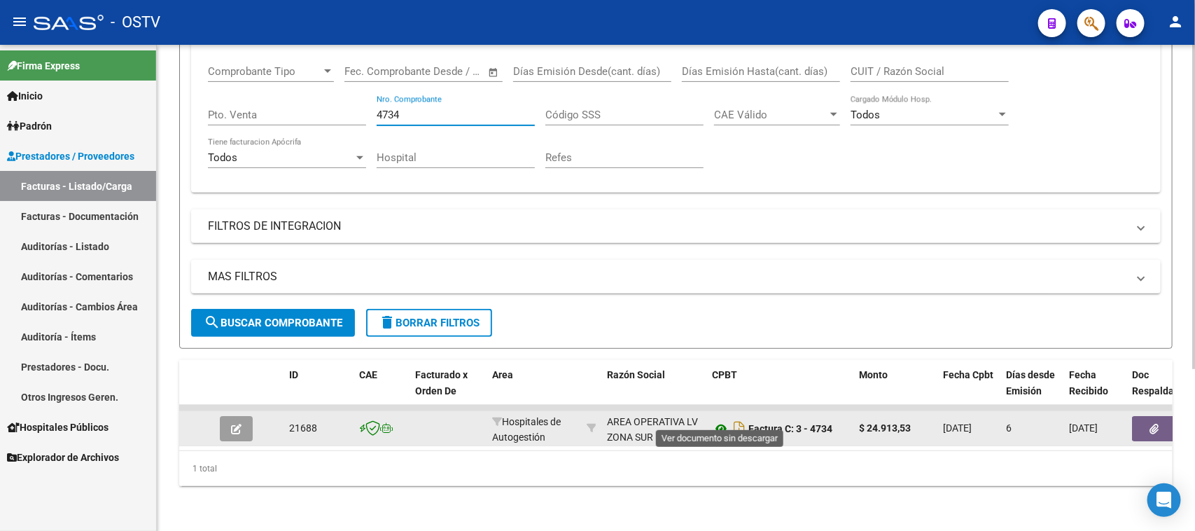
click at [719, 420] on icon at bounding box center [721, 428] width 18 height 17
click at [1142, 416] on button "button" at bounding box center [1154, 428] width 45 height 25
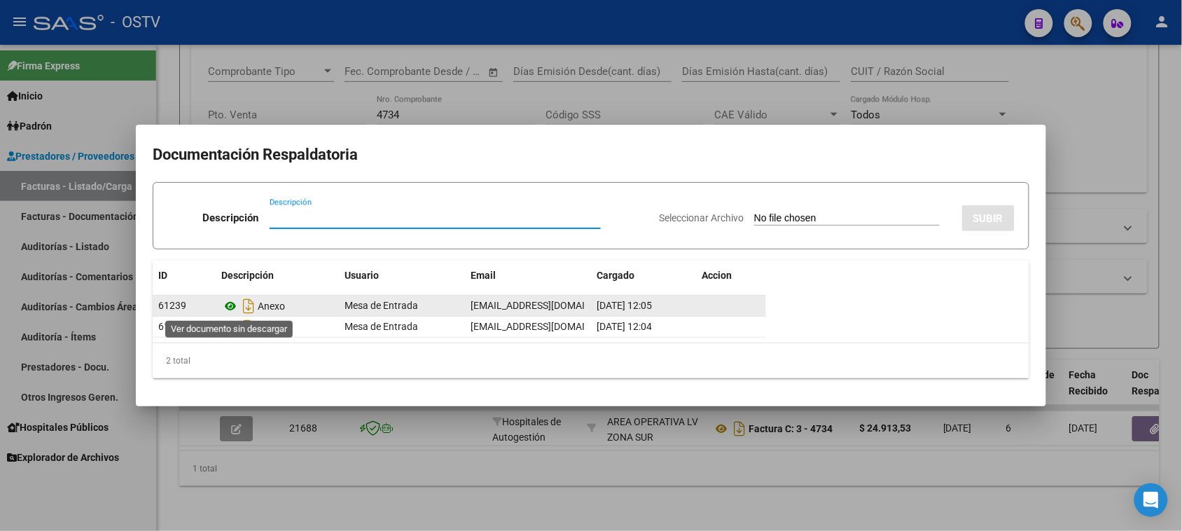
click at [226, 305] on icon at bounding box center [230, 306] width 18 height 17
